Goal: Transaction & Acquisition: Download file/media

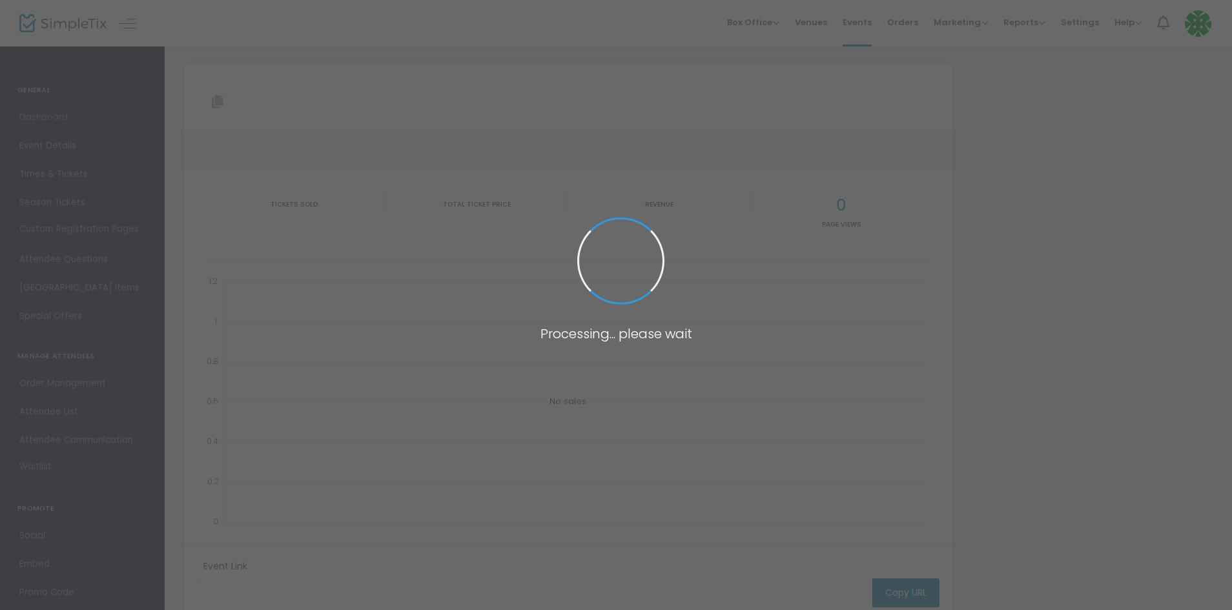
type input "[URL][DOMAIN_NAME]"
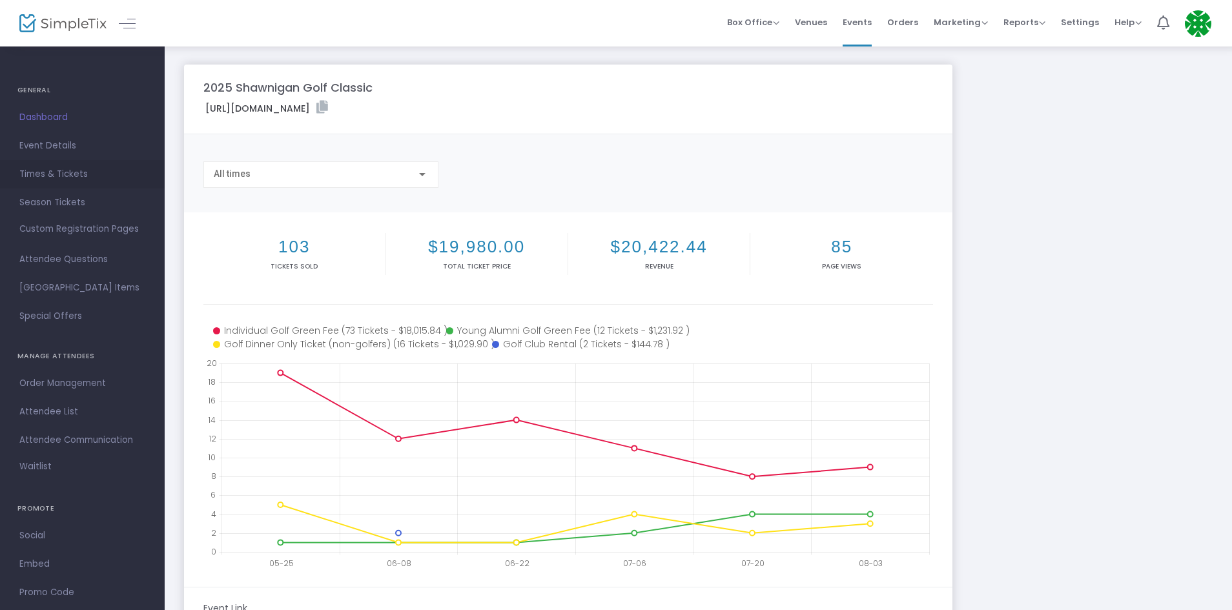
click at [52, 166] on span "Times & Tickets" at bounding box center [82, 174] width 126 height 17
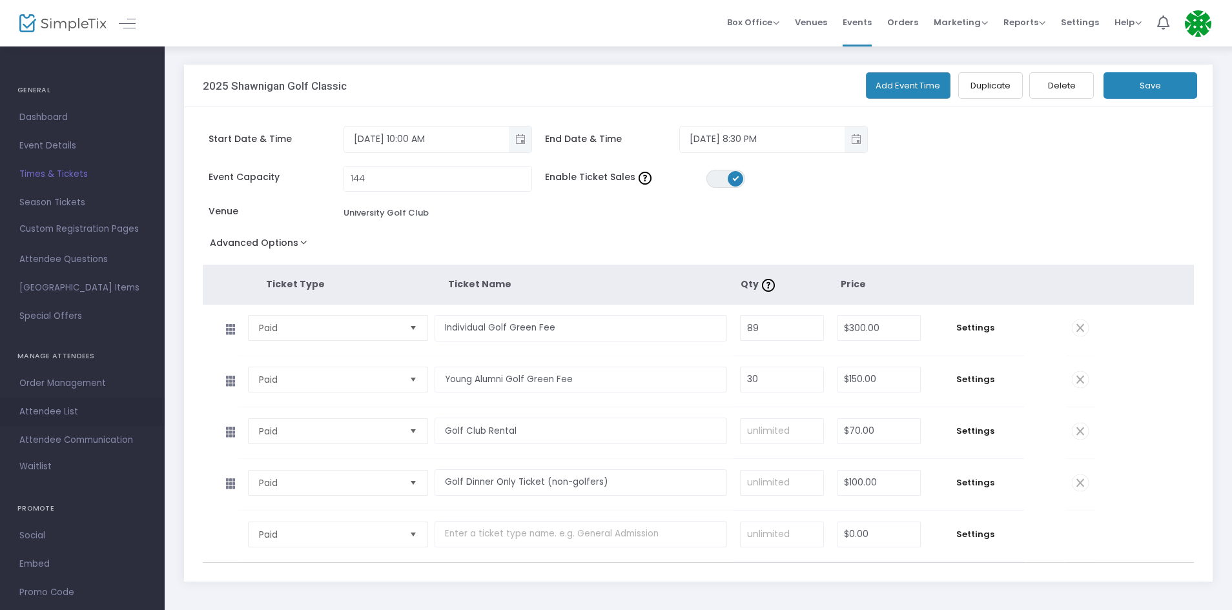
click at [39, 416] on span "Attendee List" at bounding box center [82, 412] width 126 height 17
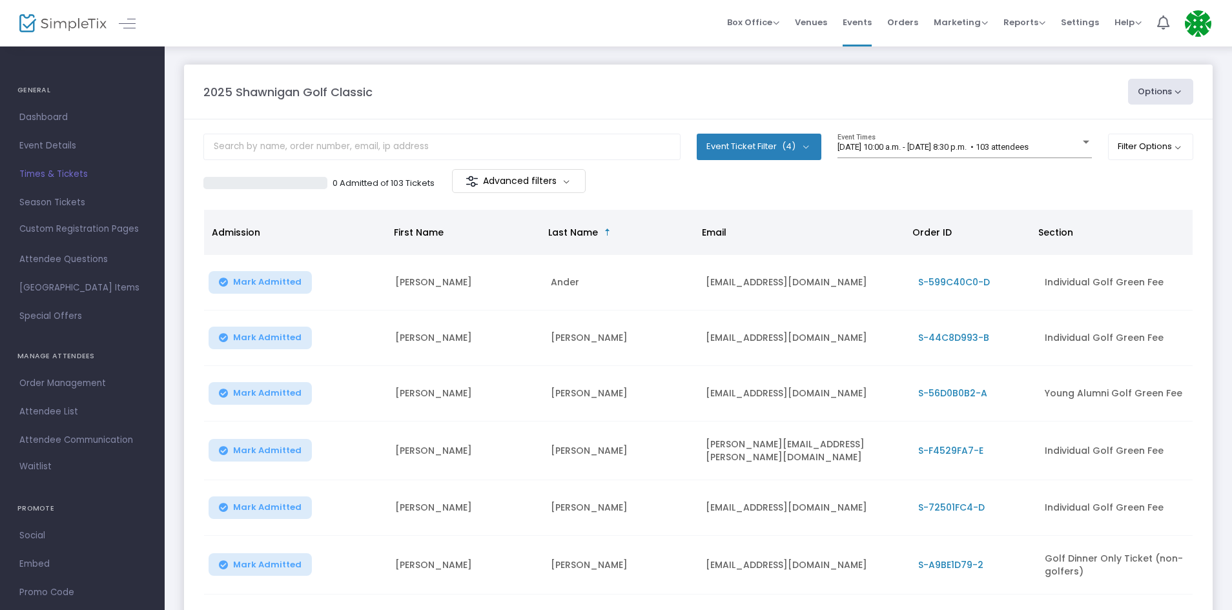
click at [1160, 97] on button "Options" at bounding box center [1161, 92] width 66 height 26
click at [1100, 127] on li "Export List" at bounding box center [1125, 130] width 119 height 25
radio input "false"
radio input "true"
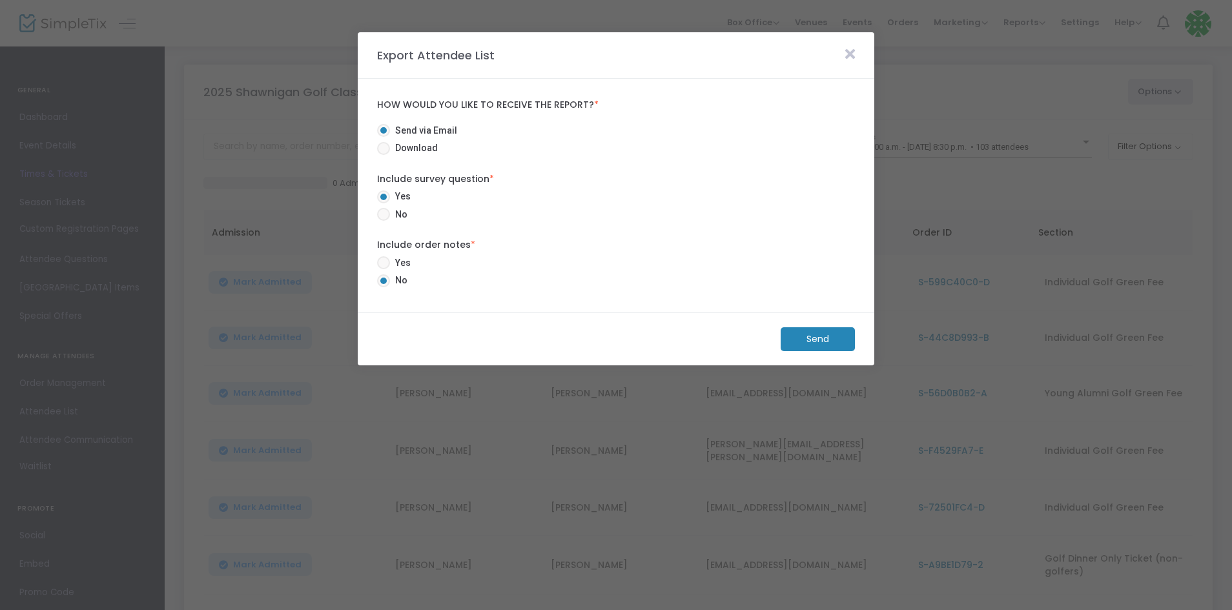
click at [382, 150] on span at bounding box center [383, 148] width 13 height 13
click at [383, 155] on input "Download" at bounding box center [383, 155] width 1 height 1
radio input "true"
click at [385, 265] on span at bounding box center [383, 262] width 13 height 13
click at [384, 269] on input "Yes" at bounding box center [383, 269] width 1 height 1
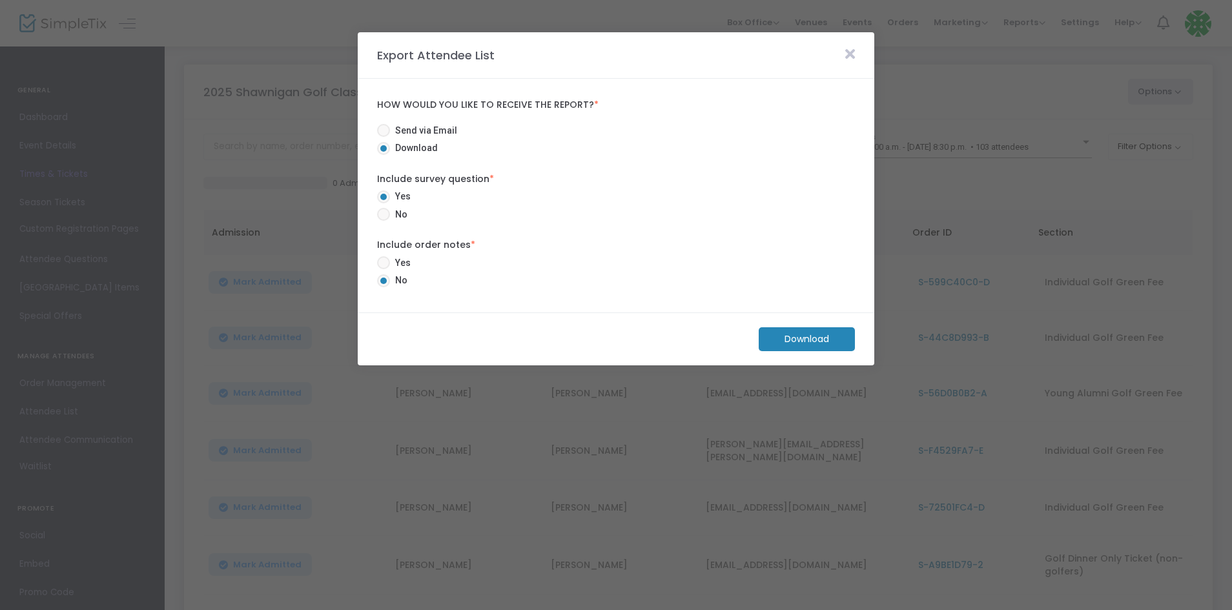
radio input "true"
click at [801, 342] on m-button "Download" at bounding box center [807, 339] width 96 height 24
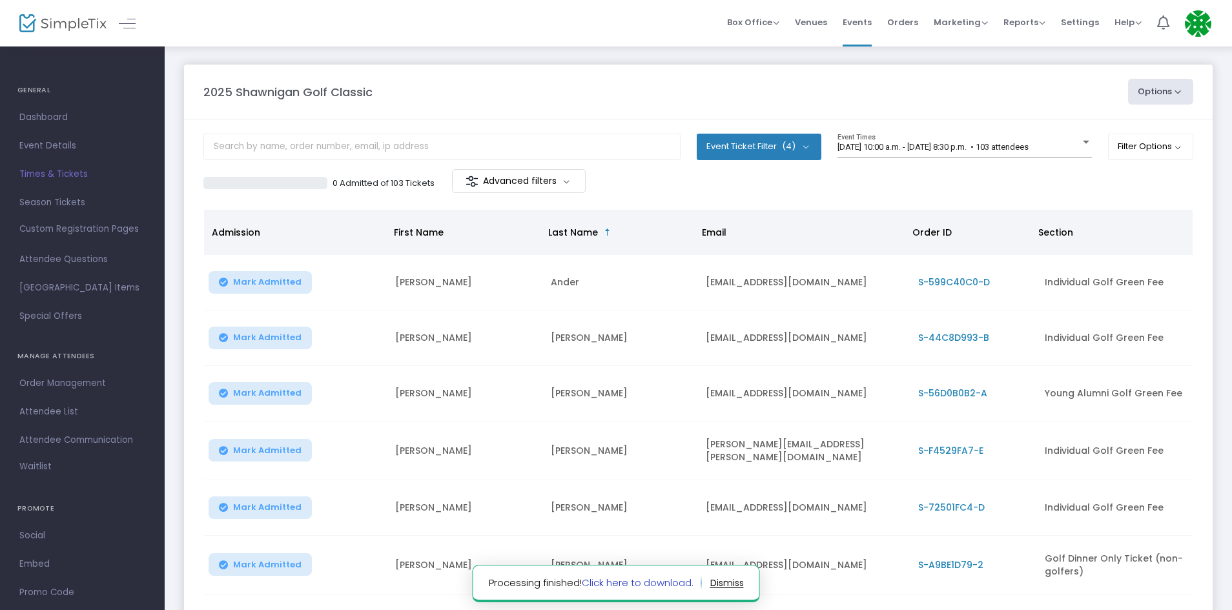
click at [676, 581] on link "Click here to download." at bounding box center [638, 583] width 112 height 14
